Goal: Contribute content: Contribute content

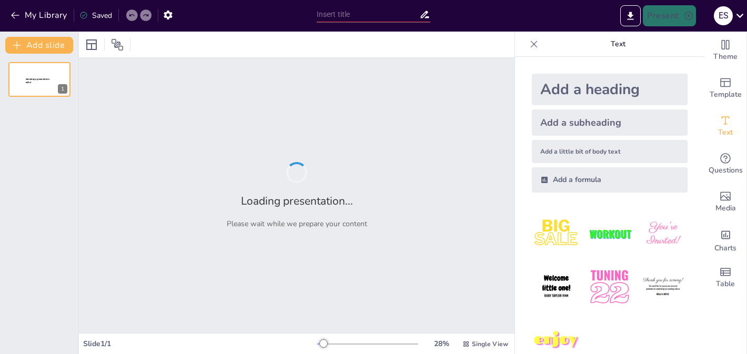
type input "Salud Mental en Emergencias: Cuidando a Víctimas y Rescatadores"
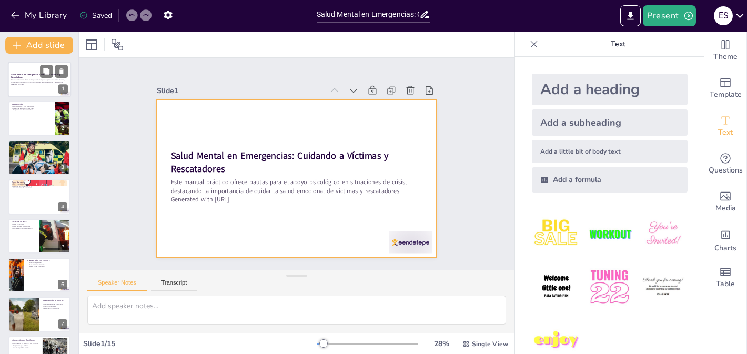
checkbox input "true"
type textarea "El apoyo psicológico en situaciones de emergencia es fundamental para ayudar a …"
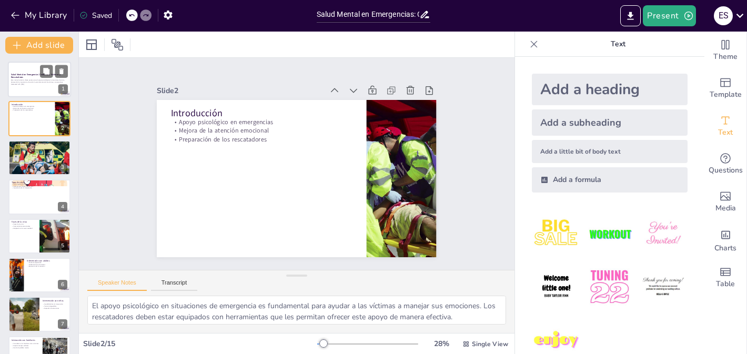
checkbox input "true"
type textarea "Restablecer el control emocional es esencial para que las víctimas puedan comen…"
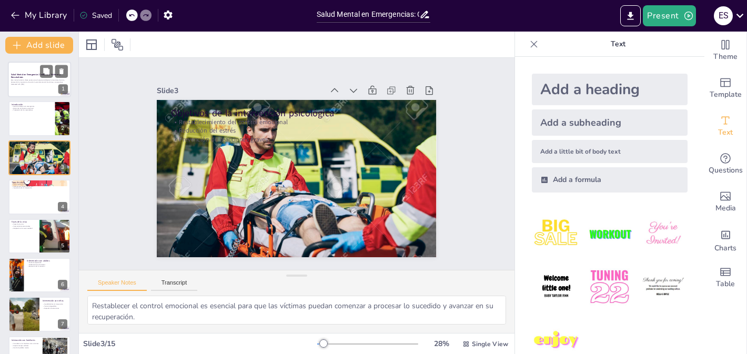
checkbox input "true"
type textarea "Comprender la diferencia entre crisis aguda y crónica permite a los rescatadore…"
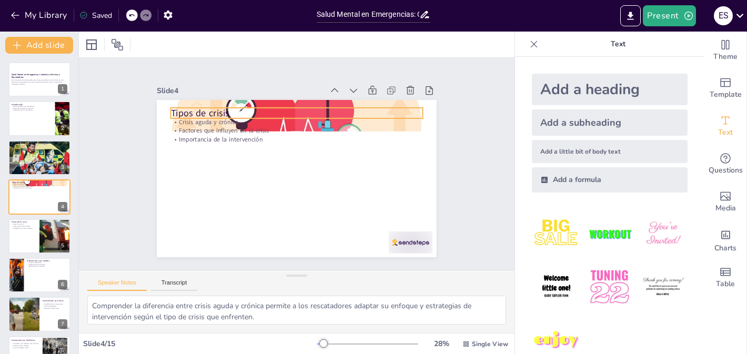
click at [237, 118] on div "Tipos de crisis Crisis aguda y crónica Factores que influyen en la crisis Impor…" at bounding box center [305, 151] width 319 height 291
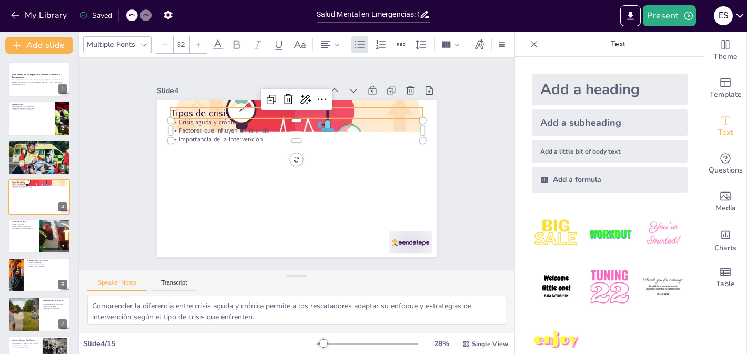
checkbox input "true"
type input "48"
click at [228, 208] on p "Tipos de crisis" at bounding box center [296, 214] width 251 height 13
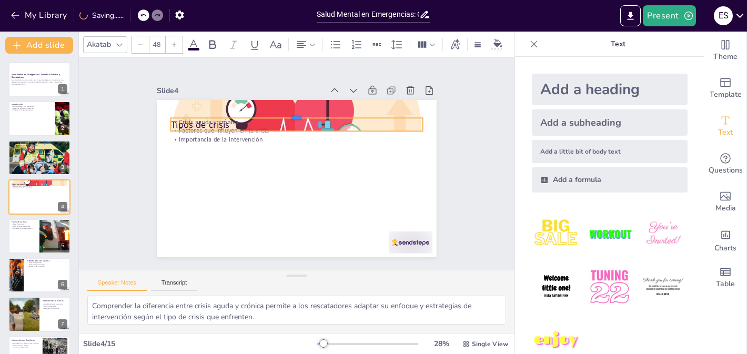
drag, startPoint x: 229, startPoint y: 109, endPoint x: 266, endPoint y: 175, distance: 75.8
click at [266, 177] on div "Tipos de crisis Crisis aguda y crónica Factores que influyen en la crisis Impor…" at bounding box center [311, 161] width 212 height 306
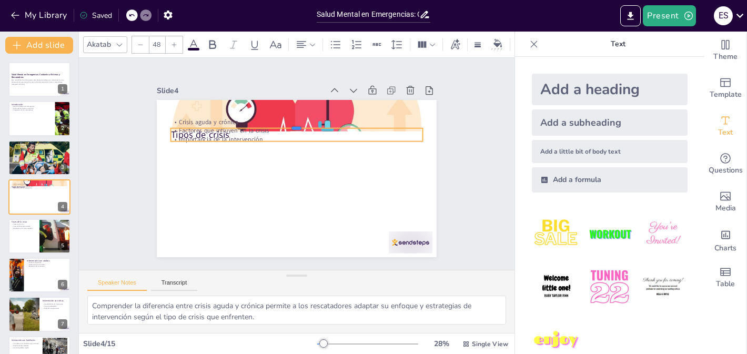
drag, startPoint x: 287, startPoint y: 117, endPoint x: 274, endPoint y: 178, distance: 62.4
click at [273, 178] on div "Tipos de crisis Crisis aguda y crónica Factores que influyen en la crisis Impor…" at bounding box center [282, 161] width 212 height 306
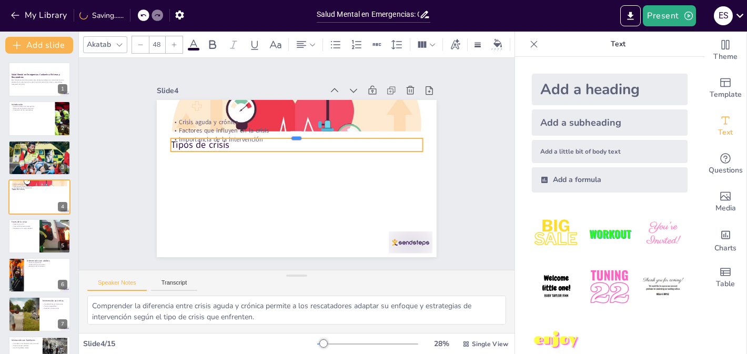
drag, startPoint x: 269, startPoint y: 128, endPoint x: 269, endPoint y: 194, distance: 65.8
click at [269, 194] on div "Tipos de crisis Crisis aguda y crónica Factores que influyen en la crisis Impor…" at bounding box center [297, 178] width 280 height 157
checkbox input "true"
click at [45, 235] on div at bounding box center [55, 236] width 47 height 36
type textarea "Conocer las fases de la crisis permite a los rescatadores ofrecer un apoyo más …"
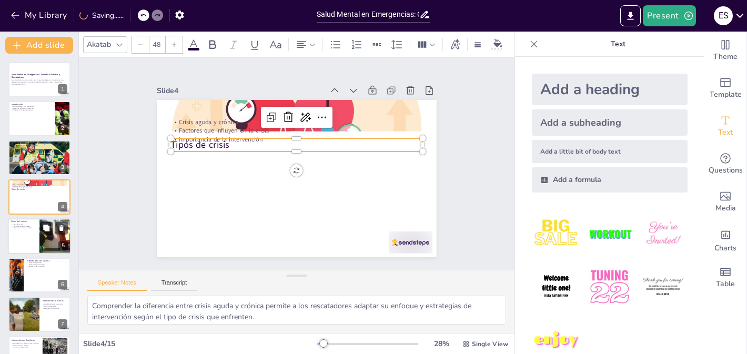
checkbox input "true"
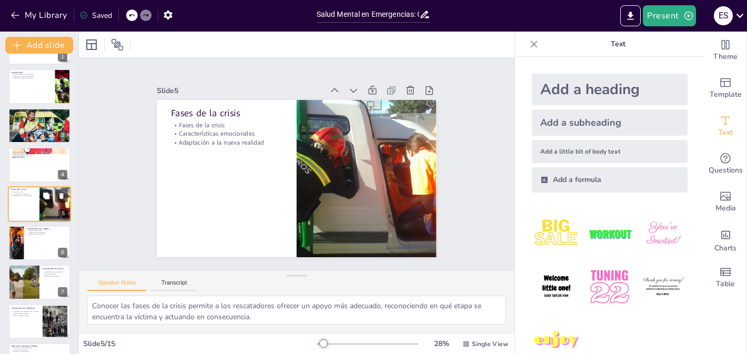
type textarea "Mantener un contacto respetuoso es vital para establecer confianza y facilitar …"
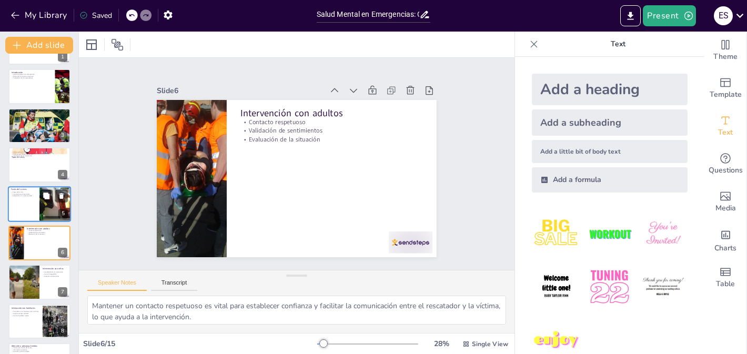
checkbox input "true"
type textarea "La sensibilidad en la intervención es crucial para asegurar que los niños se si…"
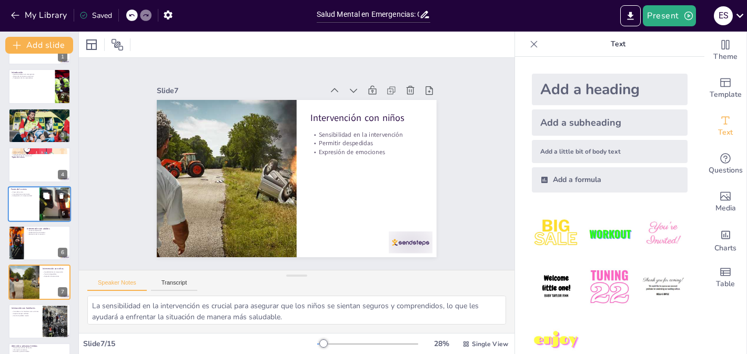
checkbox input "true"
type textarea "Considerar a los familiares como víctimas es esencial para brindarles el apoyo …"
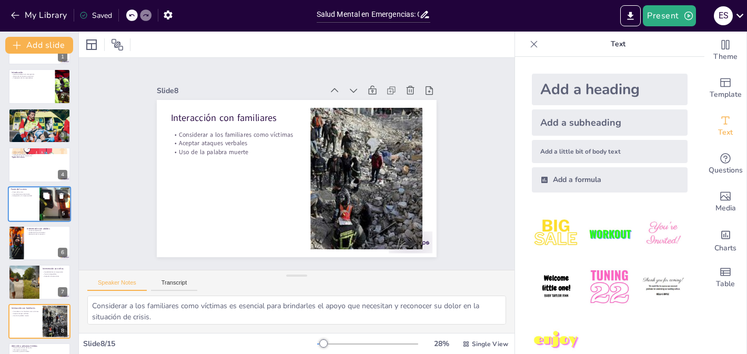
checkbox input "true"
type textarea "Permanecer al lado del herido es crucial para brindar apoyo emocional y físico,…"
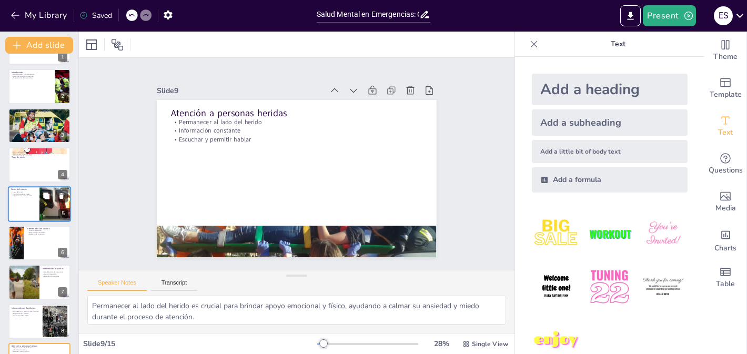
checkbox input "true"
type textarea "El ambiente del equipo influye en la eficacia de la intervención, y un entorno …"
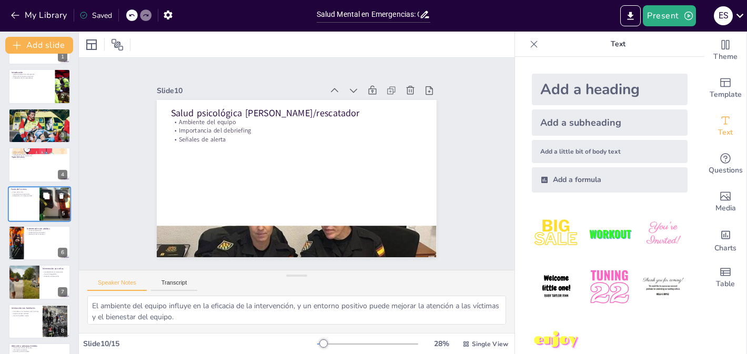
checkbox input "true"
type textarea "La empatía es esencial para establecer una conexión con la víctima, ayudando a …"
checkbox input "true"
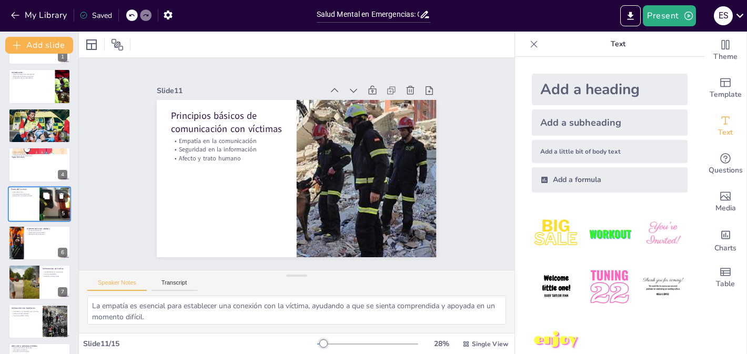
type textarea "El rescatador debe ser consciente de su papel como primer apoyo psicológico, lo…"
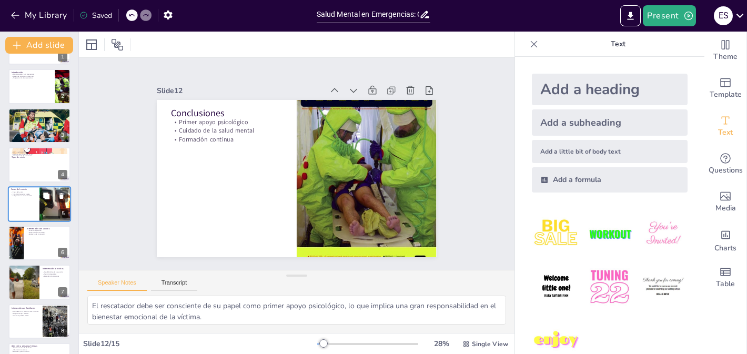
checkbox input "true"
type textarea "La respuesta correcta es "Facilitar el afrontamiento progresivo", que se discut…"
checkbox input "true"
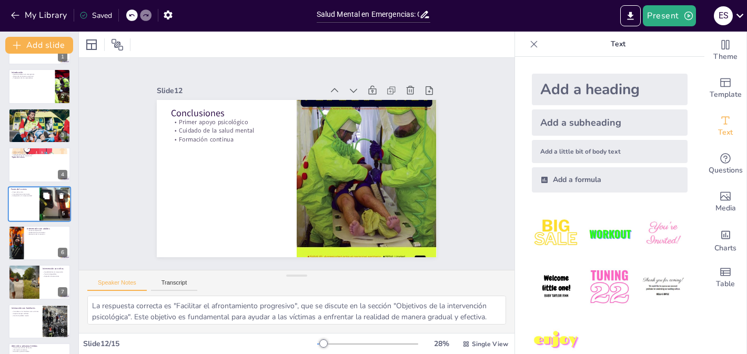
checkbox input "true"
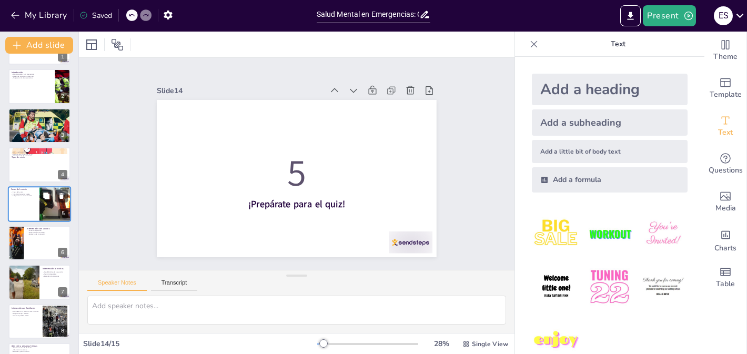
checkbox input "true"
type textarea "La respuesta correcta es "Facilitar el afrontamiento progresivo", que se discut…"
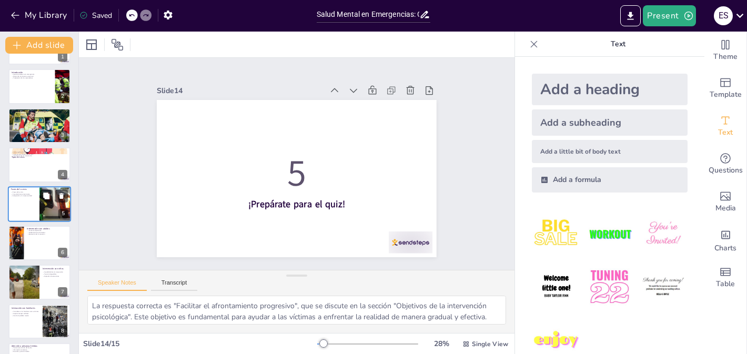
checkbox input "true"
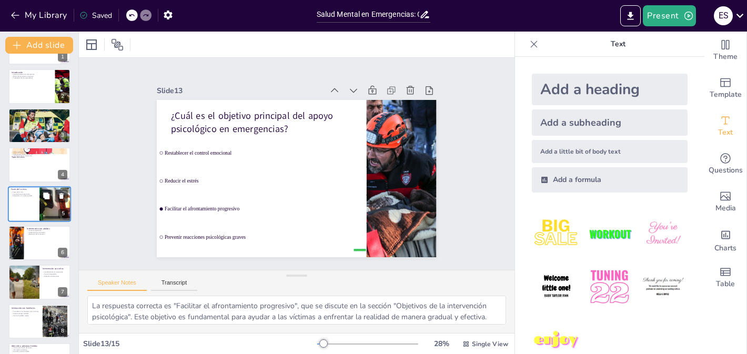
checkbox input "true"
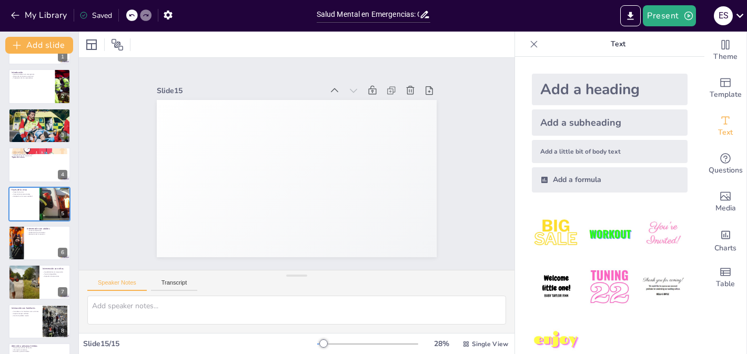
checkbox input "true"
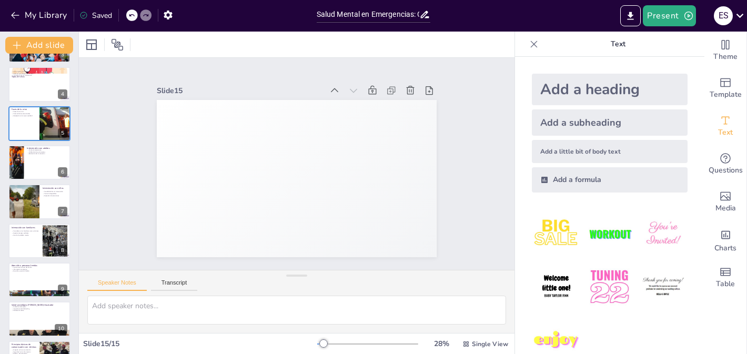
scroll to position [299, 0]
